Goal: Task Accomplishment & Management: Manage account settings

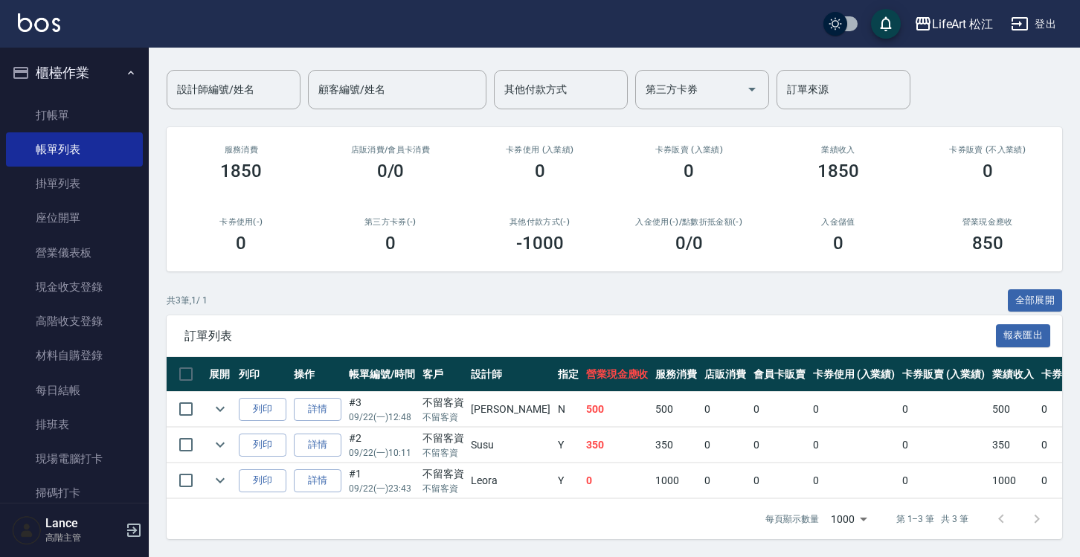
scroll to position [88, 0]
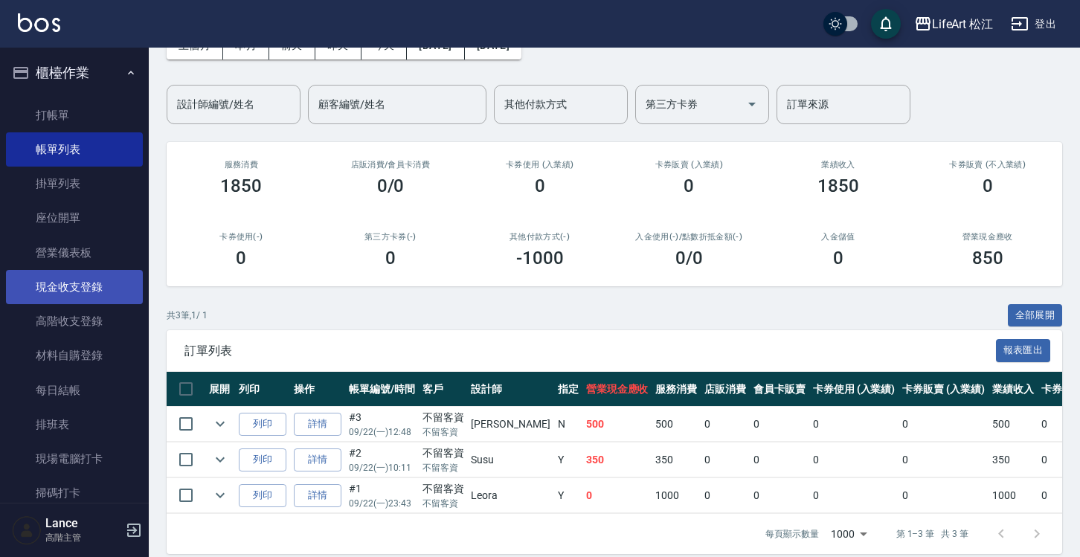
click at [92, 292] on link "現金收支登錄" at bounding box center [74, 287] width 137 height 34
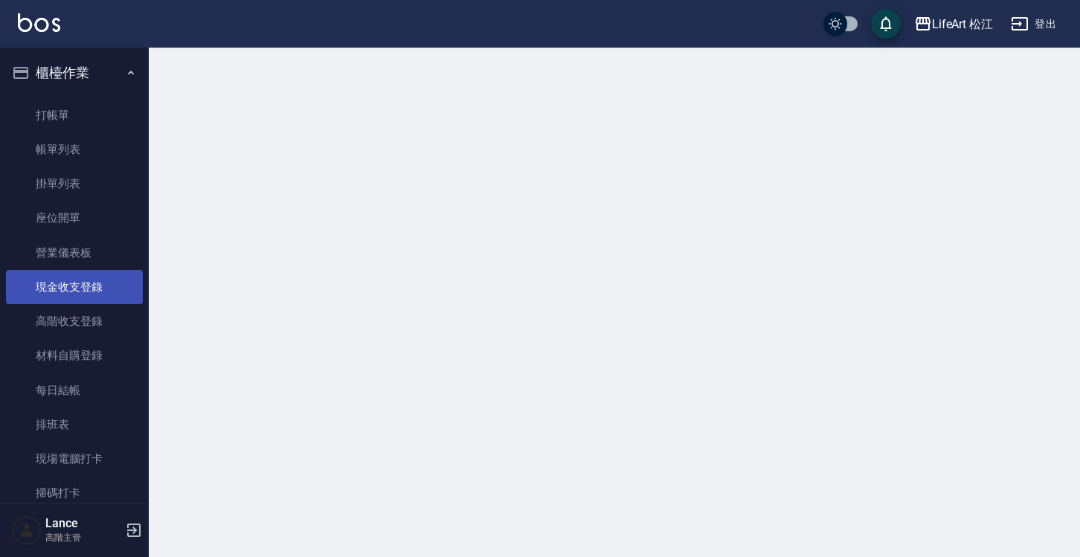
click at [92, 292] on link "現金收支登錄" at bounding box center [74, 287] width 137 height 34
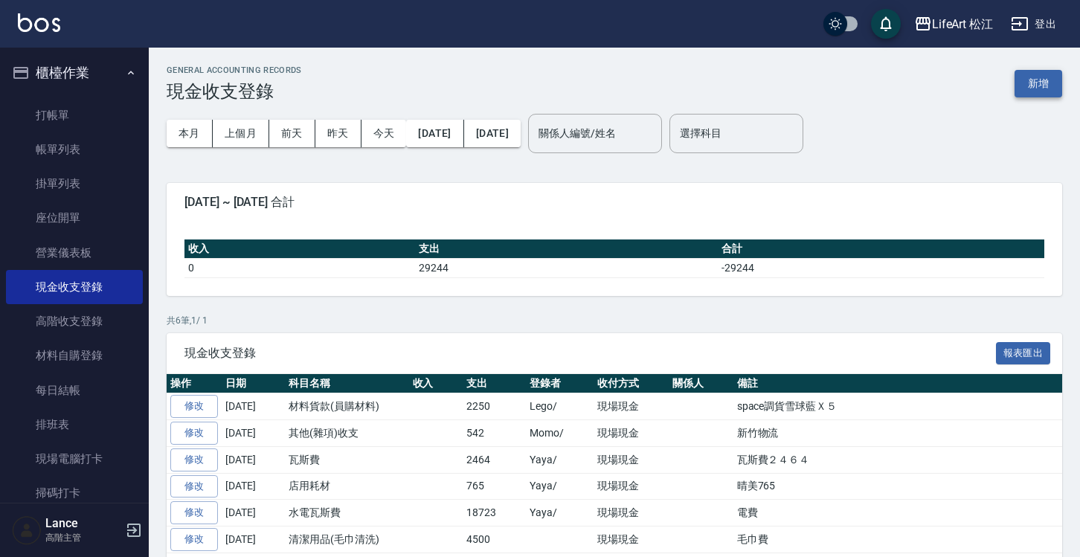
click at [1053, 80] on button "新增" at bounding box center [1039, 84] width 48 height 28
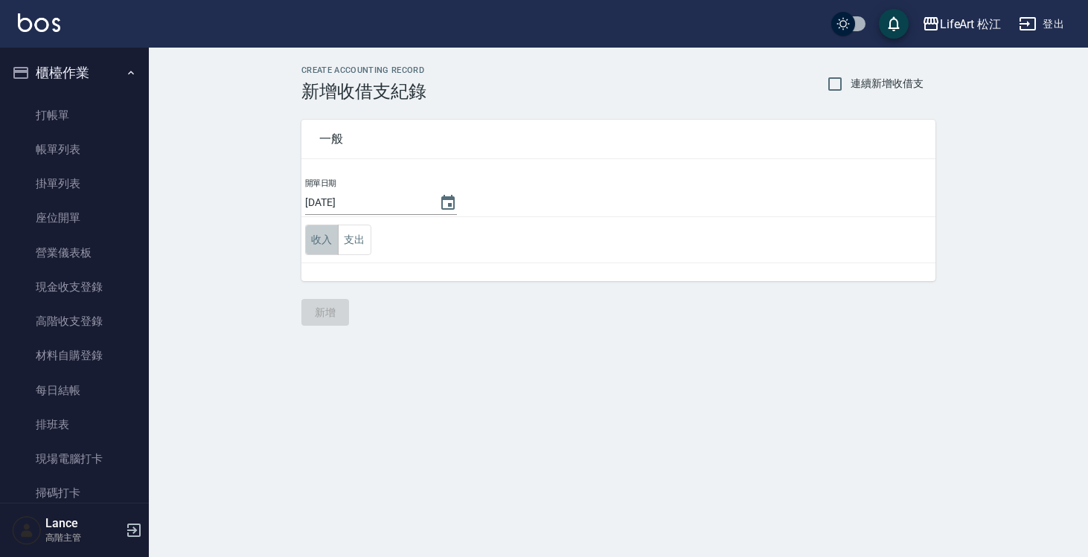
click at [313, 246] on button "收入" at bounding box center [321, 240] width 33 height 31
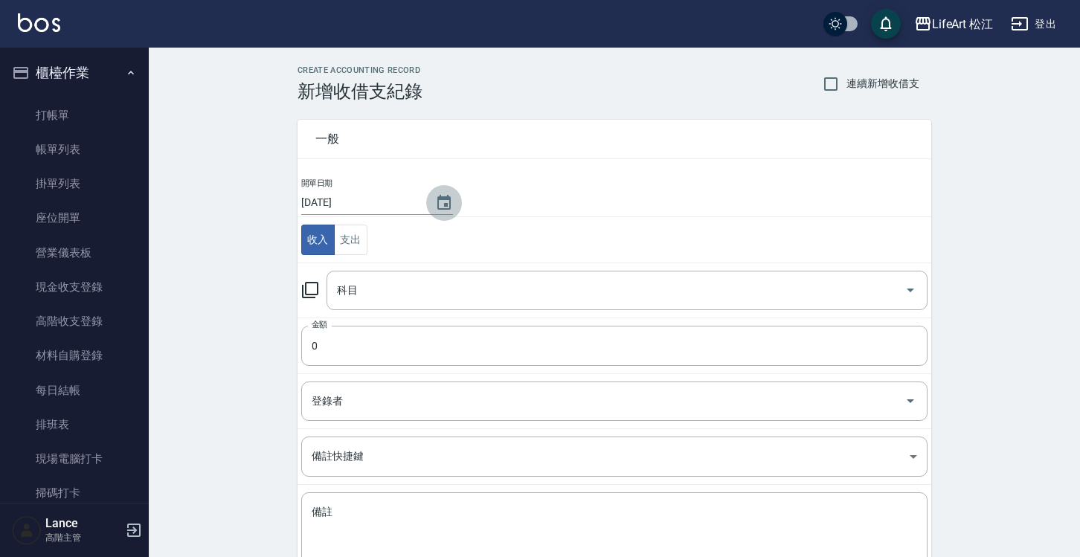
click at [444, 208] on icon "Choose date, selected date is 2025-09-22" at bounding box center [444, 202] width 13 height 15
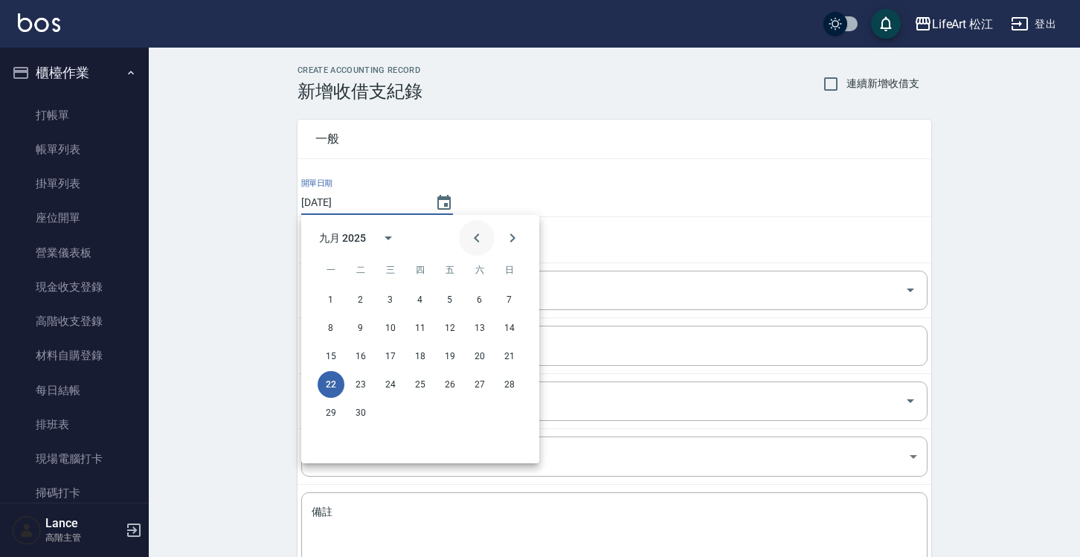
click at [478, 237] on icon "Previous month" at bounding box center [477, 238] width 18 height 18
click at [514, 233] on icon "Next month" at bounding box center [513, 238] width 18 height 18
click at [394, 351] on button "17" at bounding box center [390, 356] width 27 height 27
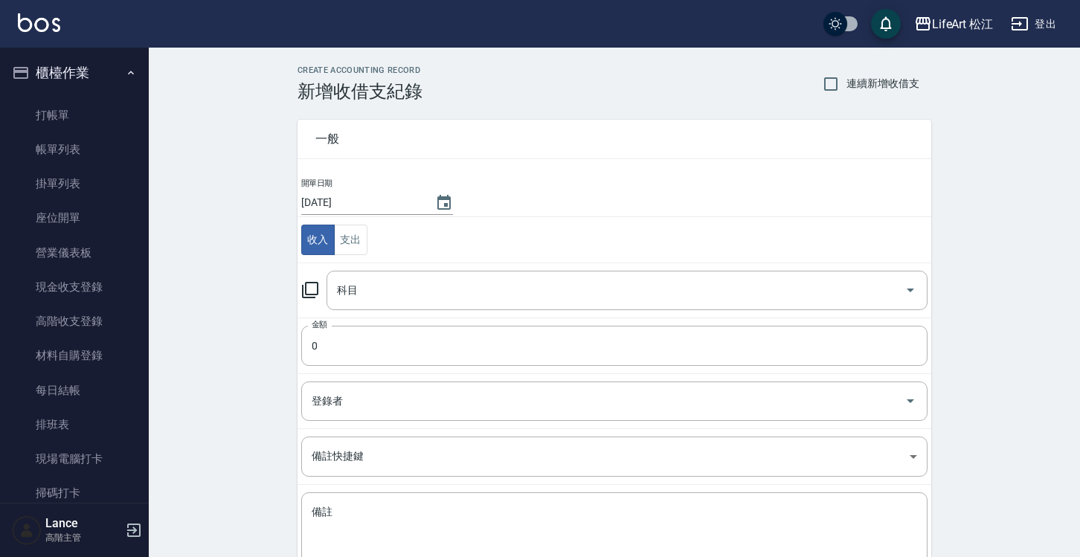
type input "[DATE]"
click at [452, 289] on input "科目" at bounding box center [616, 291] width 566 height 26
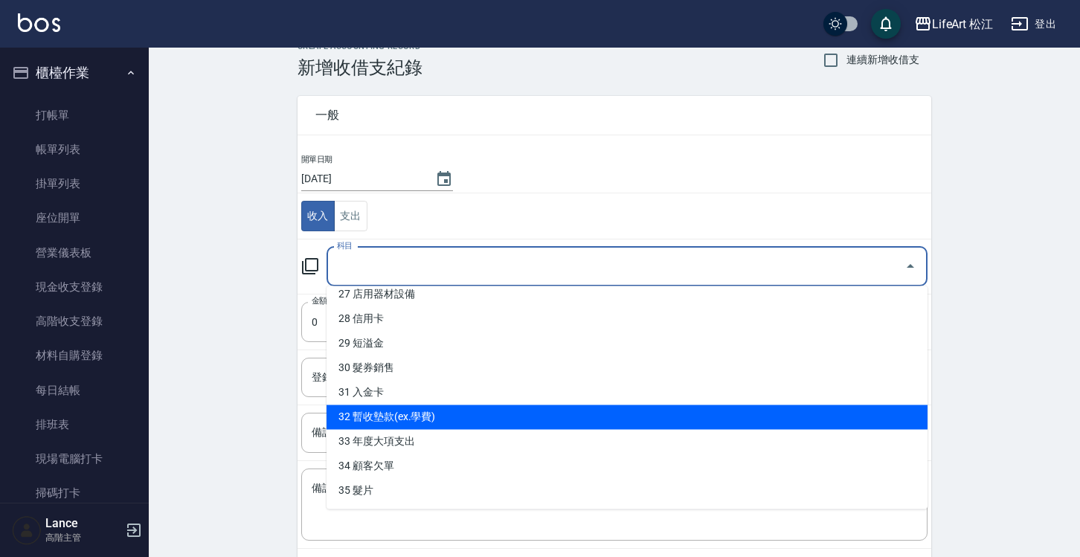
scroll to position [42, 0]
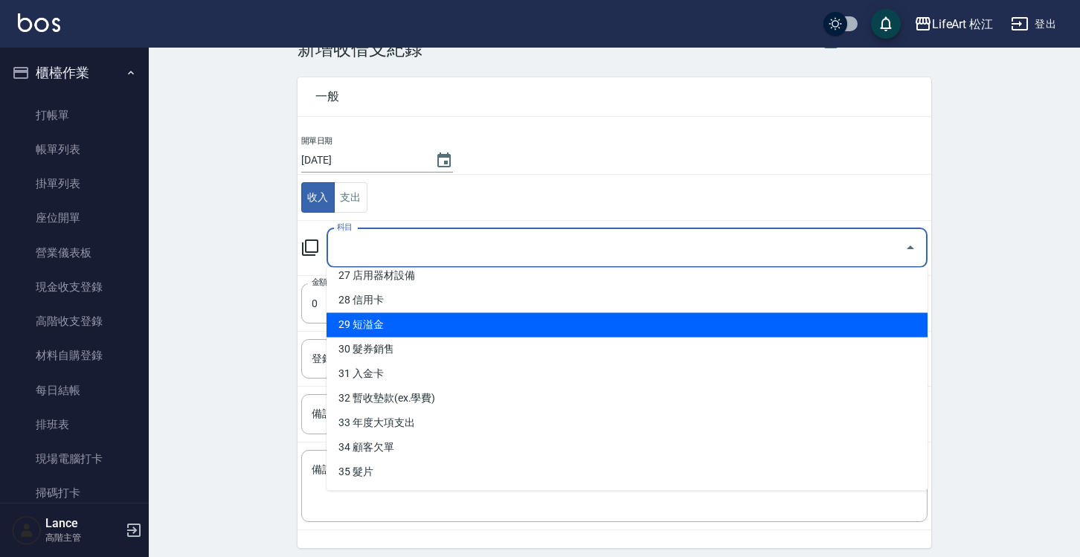
click at [510, 330] on li "29 短溢金" at bounding box center [627, 325] width 601 height 25
type input "29 短溢金"
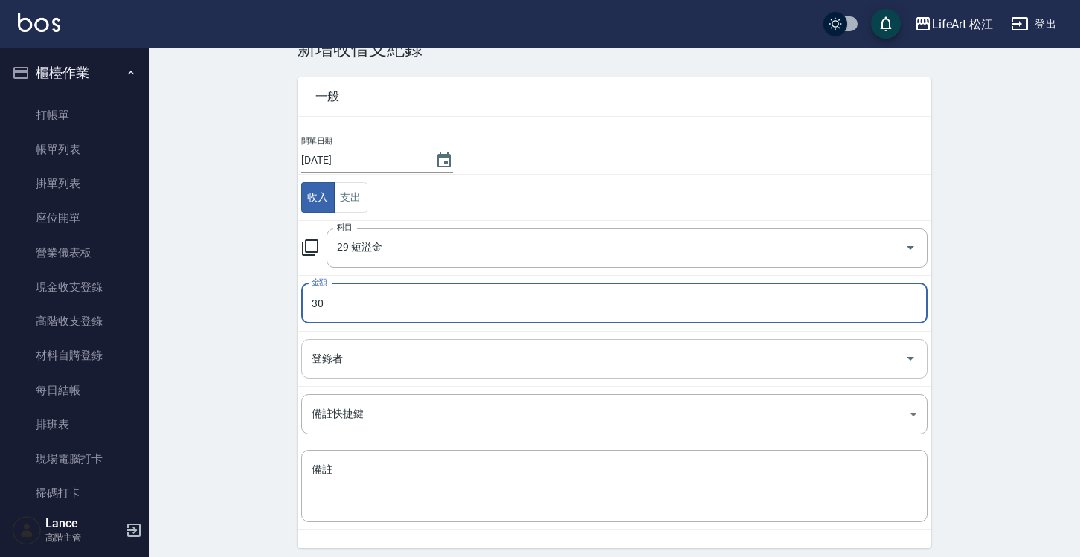
type input "30"
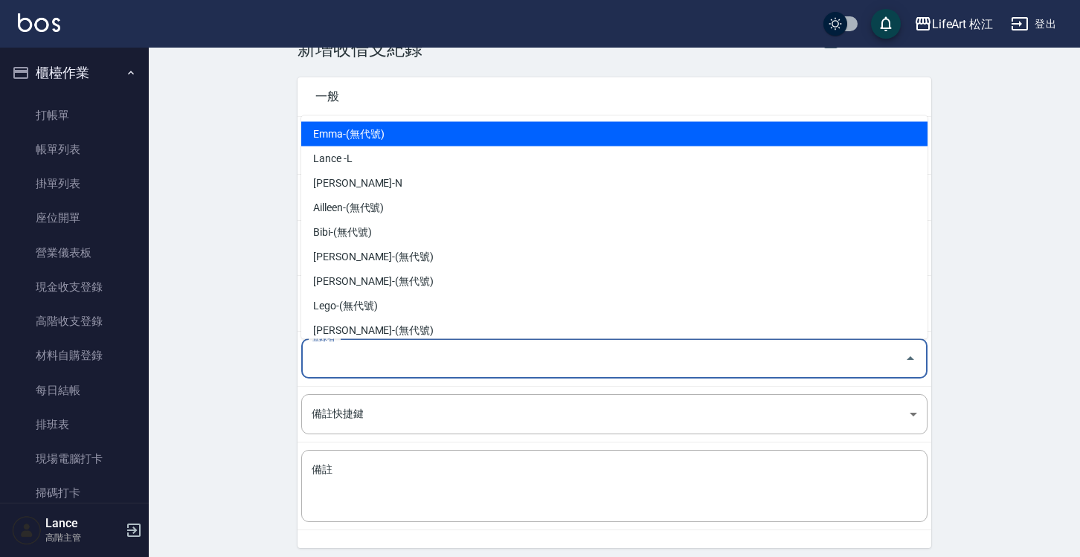
click at [387, 347] on input "登錄者" at bounding box center [603, 359] width 591 height 26
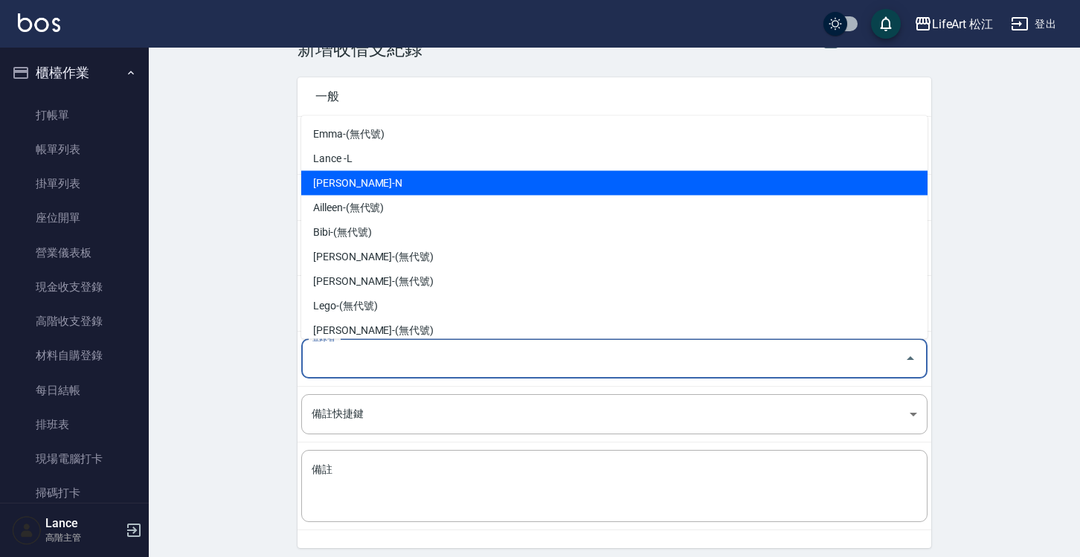
click at [463, 179] on li "[PERSON_NAME]-N" at bounding box center [614, 183] width 627 height 25
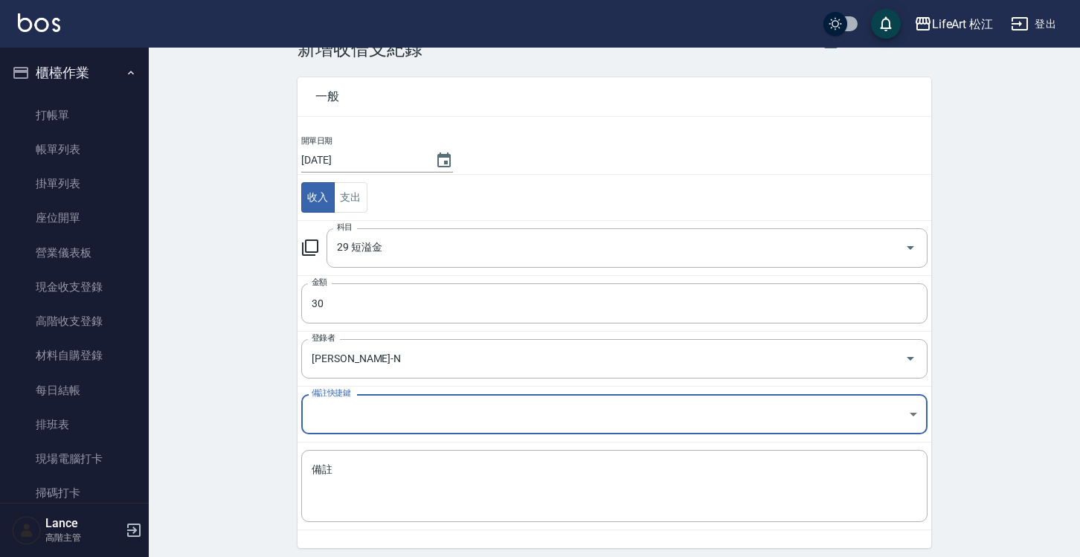
type input "[PERSON_NAME]-N"
click at [411, 475] on textarea "備註" at bounding box center [615, 487] width 606 height 48
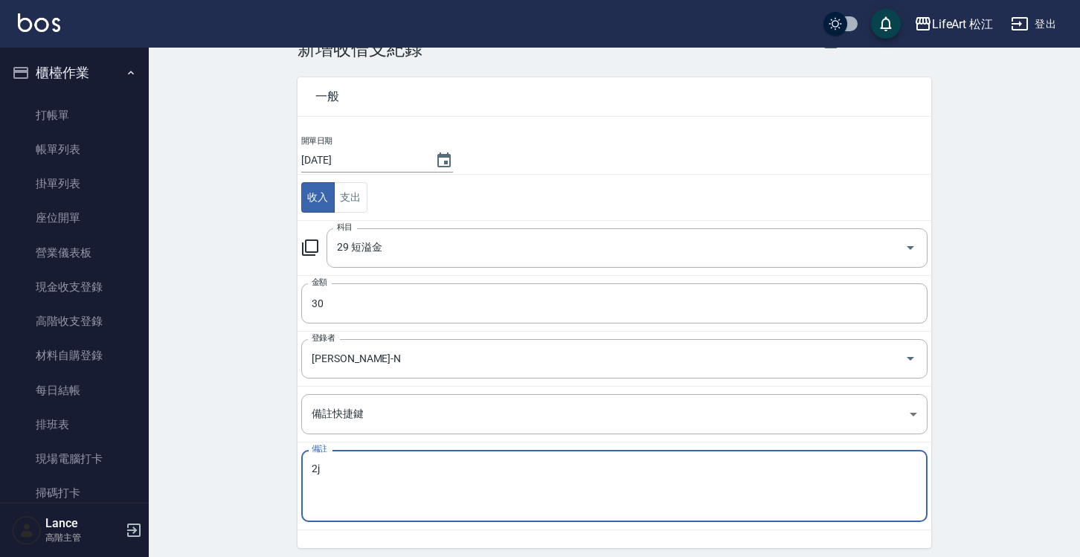
type textarea "2"
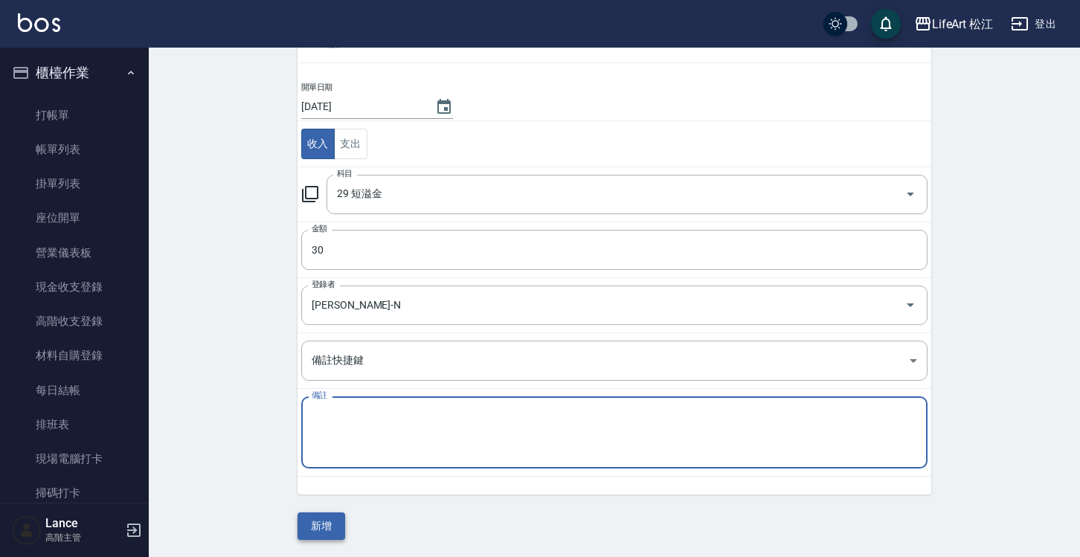
click at [325, 525] on button "新增" at bounding box center [322, 527] width 48 height 28
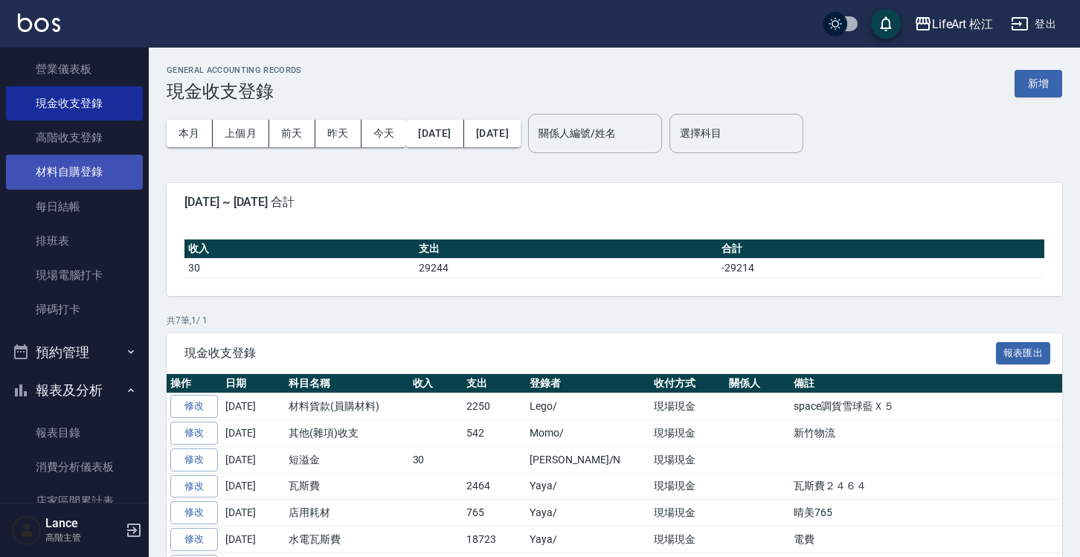
scroll to position [65, 0]
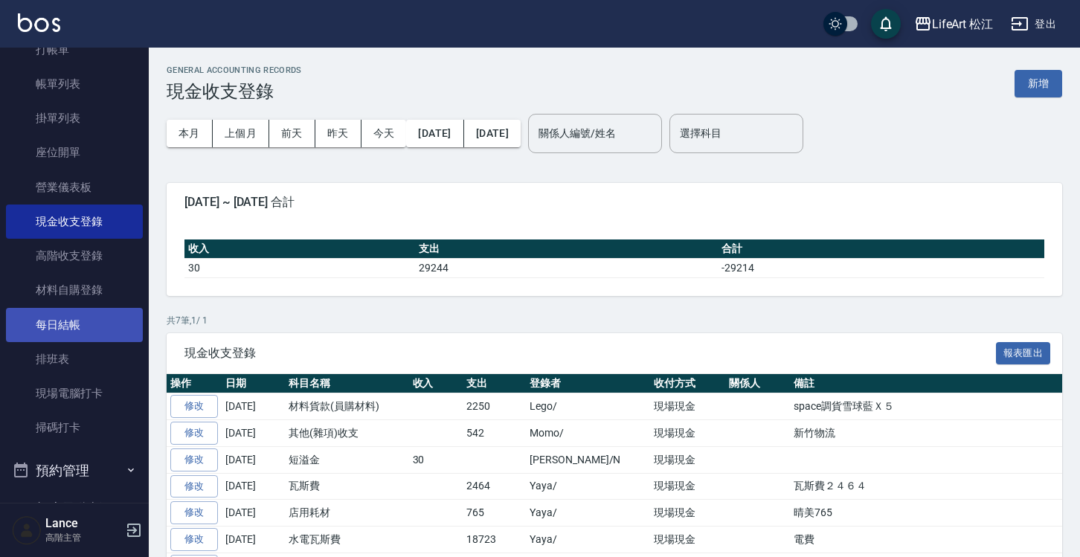
click at [79, 324] on link "每日結帳" at bounding box center [74, 325] width 137 height 34
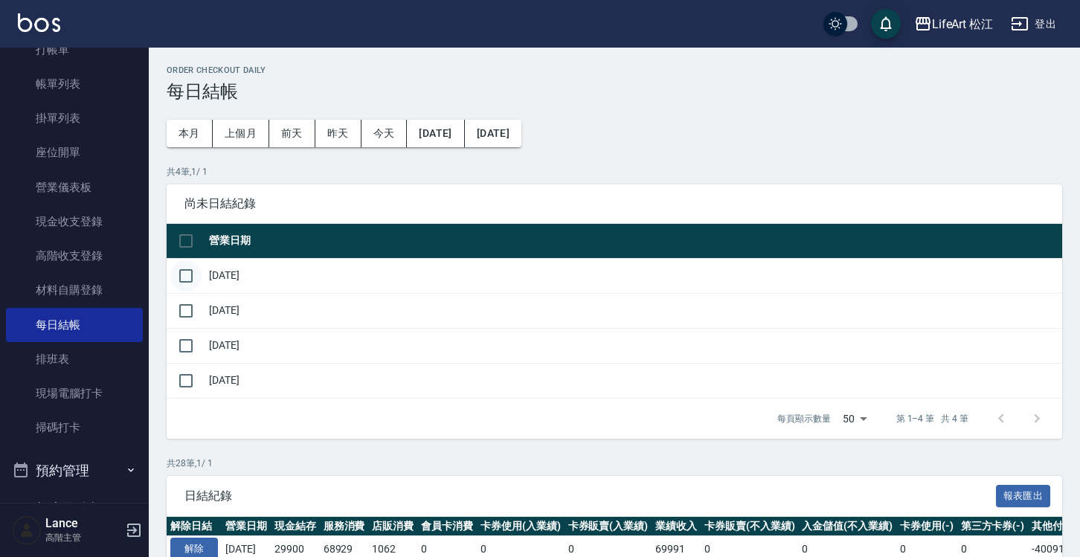
click at [193, 279] on input "checkbox" at bounding box center [185, 275] width 31 height 31
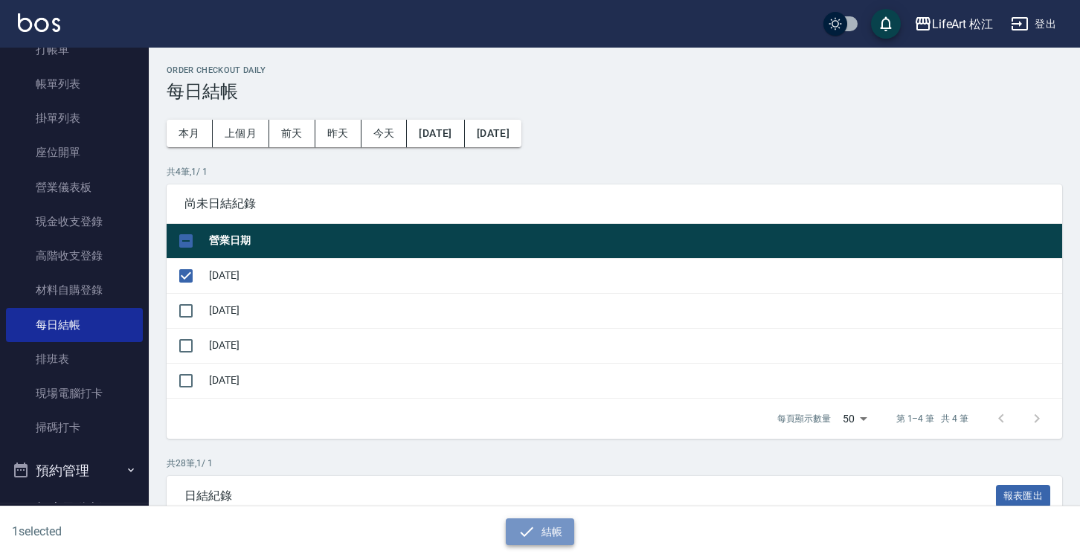
click at [556, 531] on button "結帳" at bounding box center [540, 533] width 69 height 28
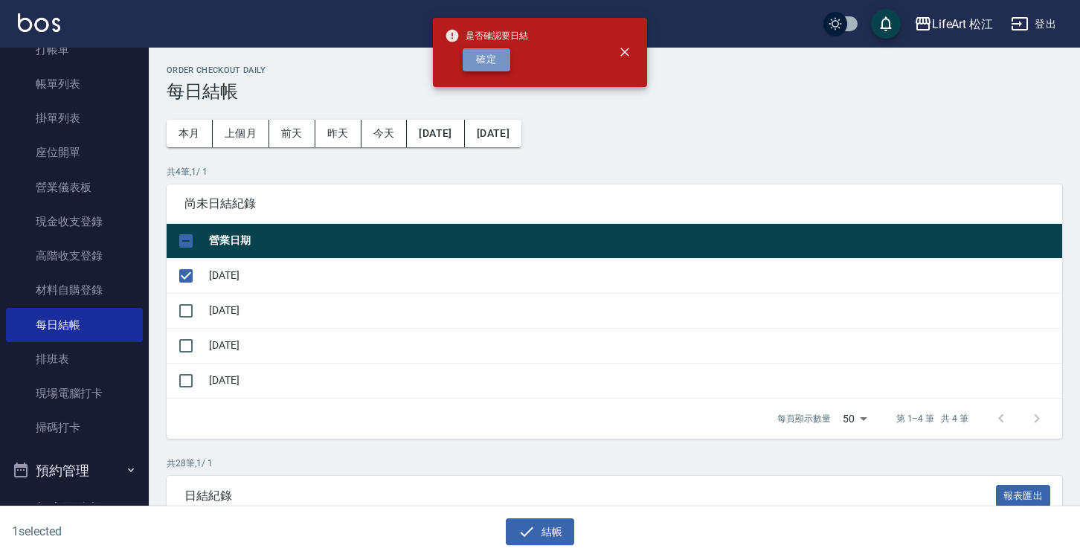
click at [501, 61] on button "確定" at bounding box center [487, 59] width 48 height 23
checkbox input "false"
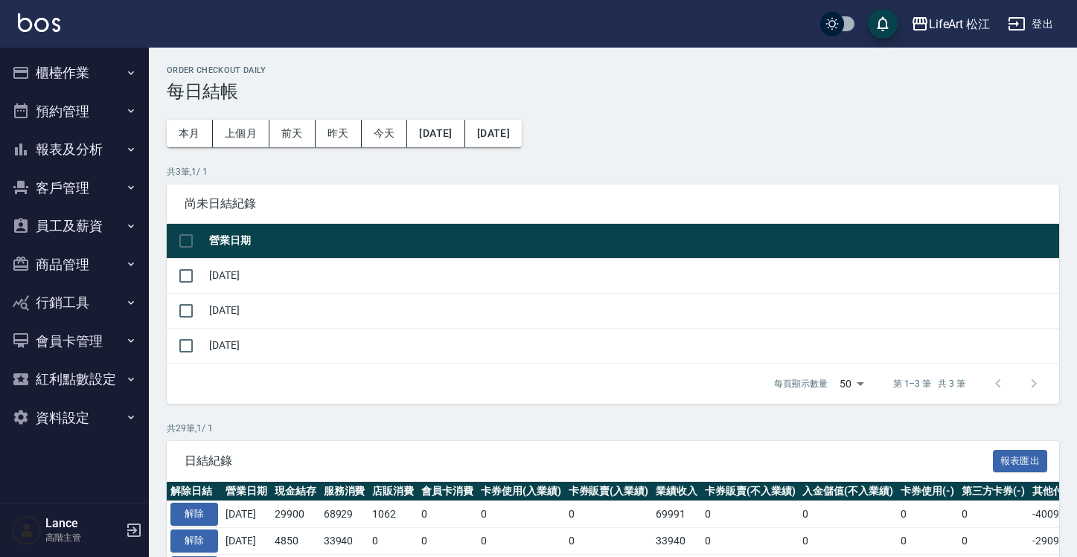
click at [98, 80] on button "櫃檯作業" at bounding box center [74, 73] width 137 height 39
